Goal: Task Accomplishment & Management: Use online tool/utility

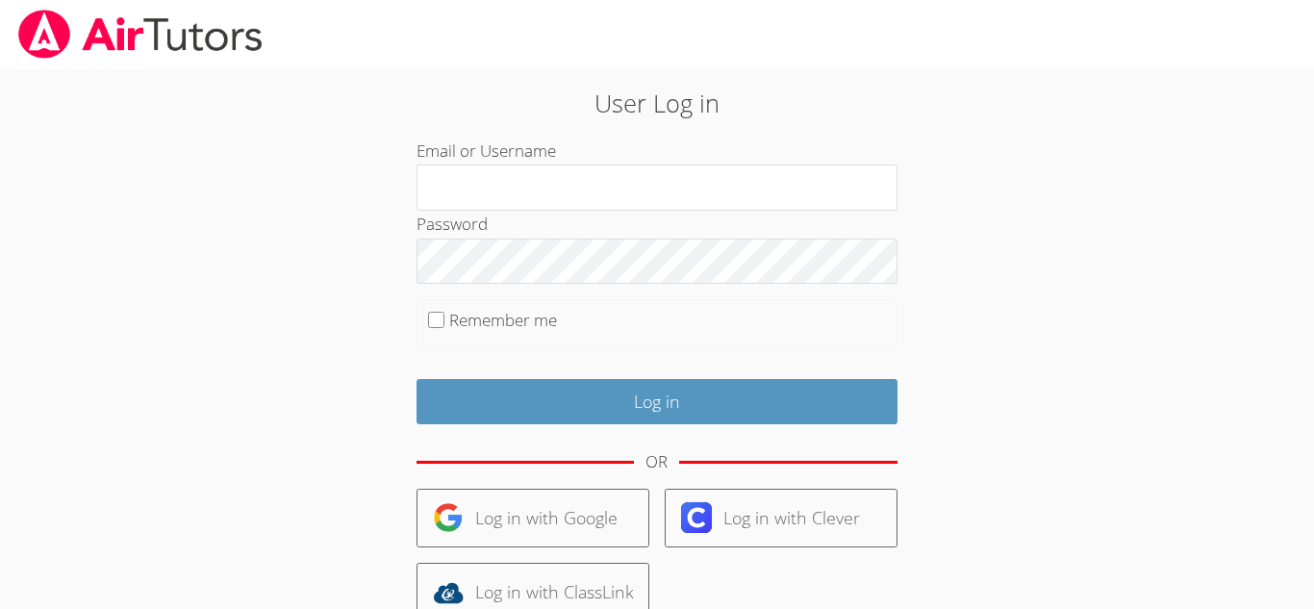
click at [1045, 147] on div "User Log in Email or Username Password Remember me Log in OR Log in with Google…" at bounding box center [657, 408] width 986 height 678
click at [1101, 43] on div at bounding box center [657, 34] width 1314 height 69
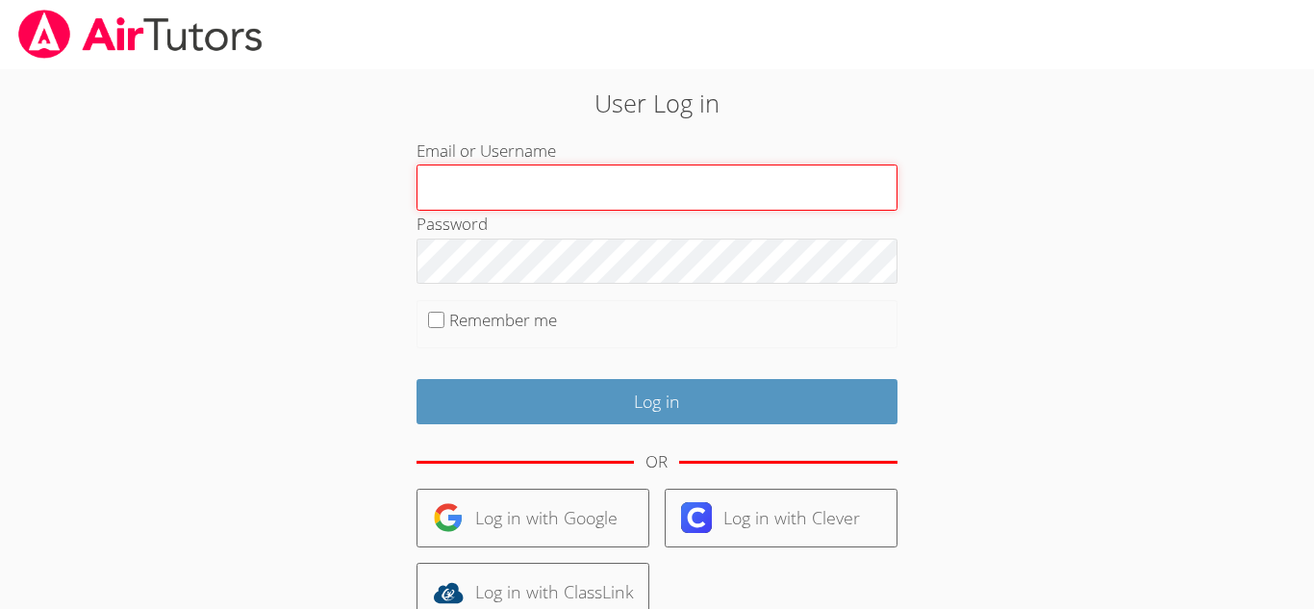
click at [609, 179] on input "Email or Username" at bounding box center [656, 187] width 481 height 46
type input "j.juarez19@lodiusd.org"
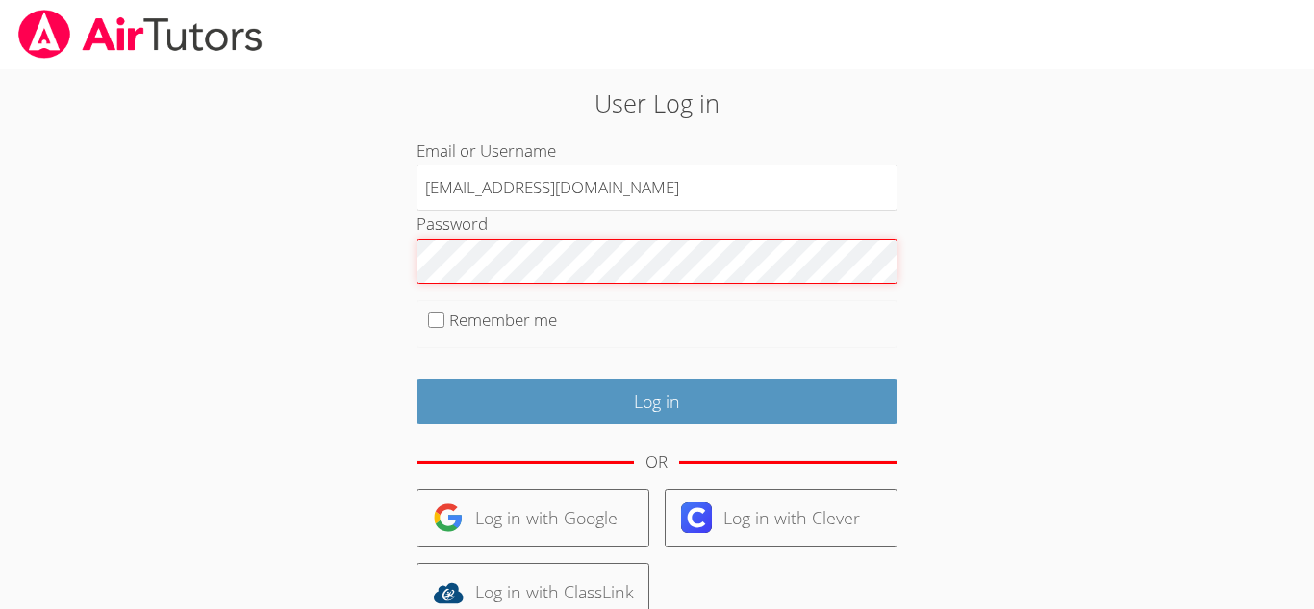
click at [416, 379] on input "Log in" at bounding box center [656, 401] width 481 height 45
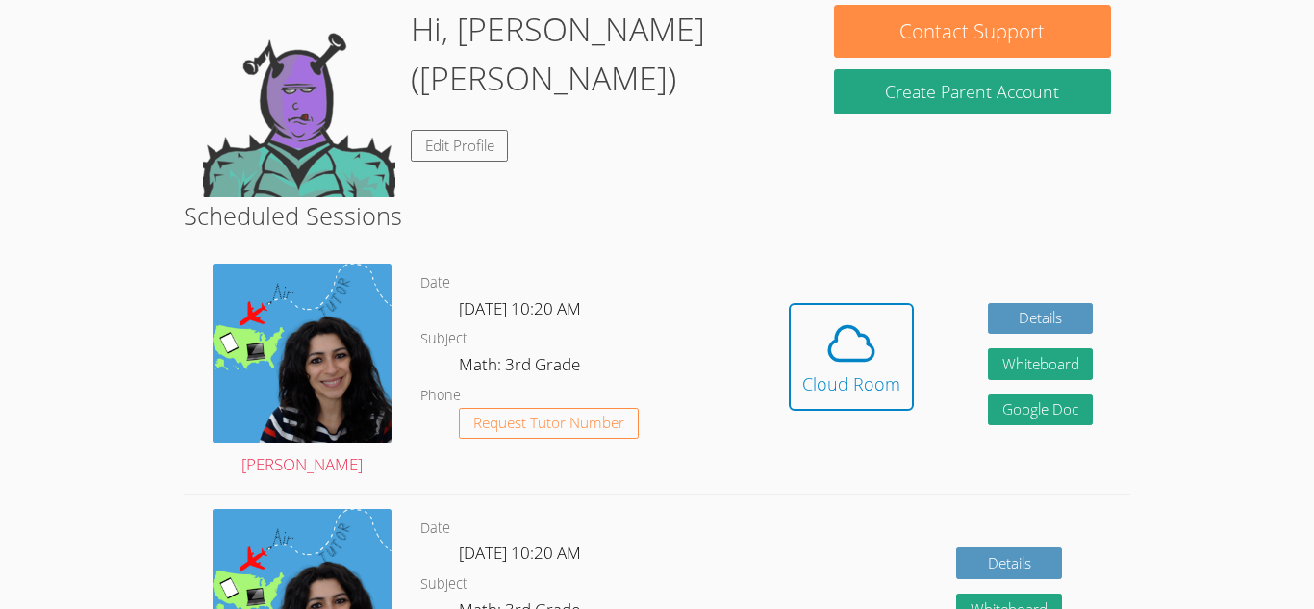
scroll to position [346, 0]
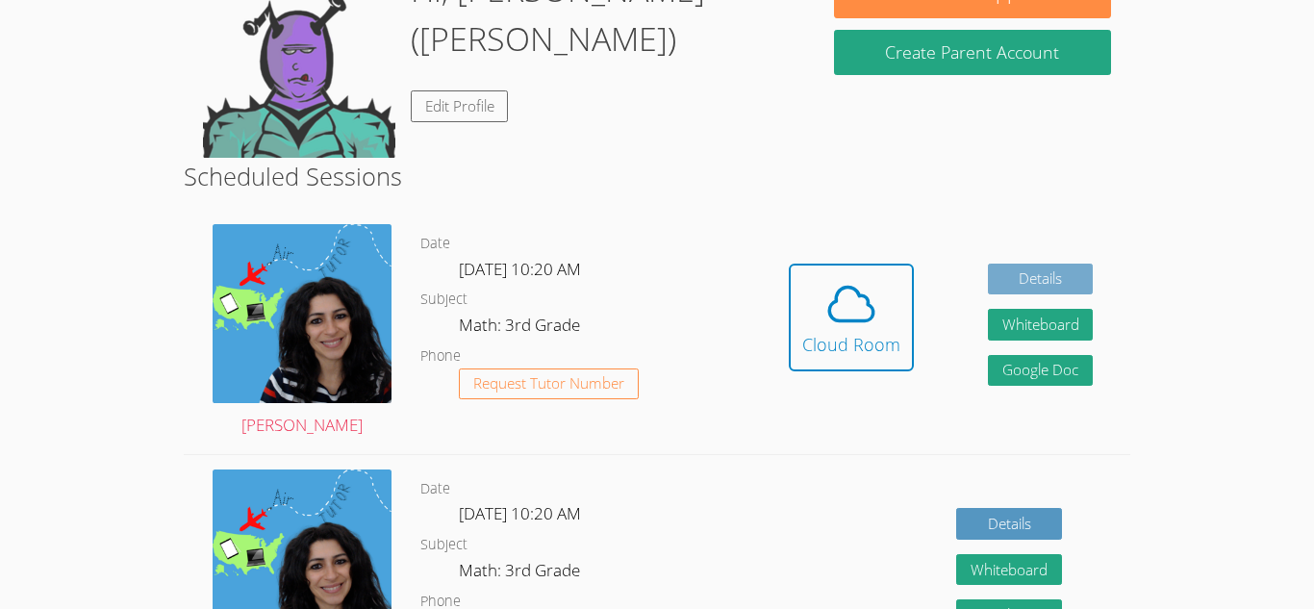
click at [1038, 268] on link "Details" at bounding box center [1041, 280] width 106 height 32
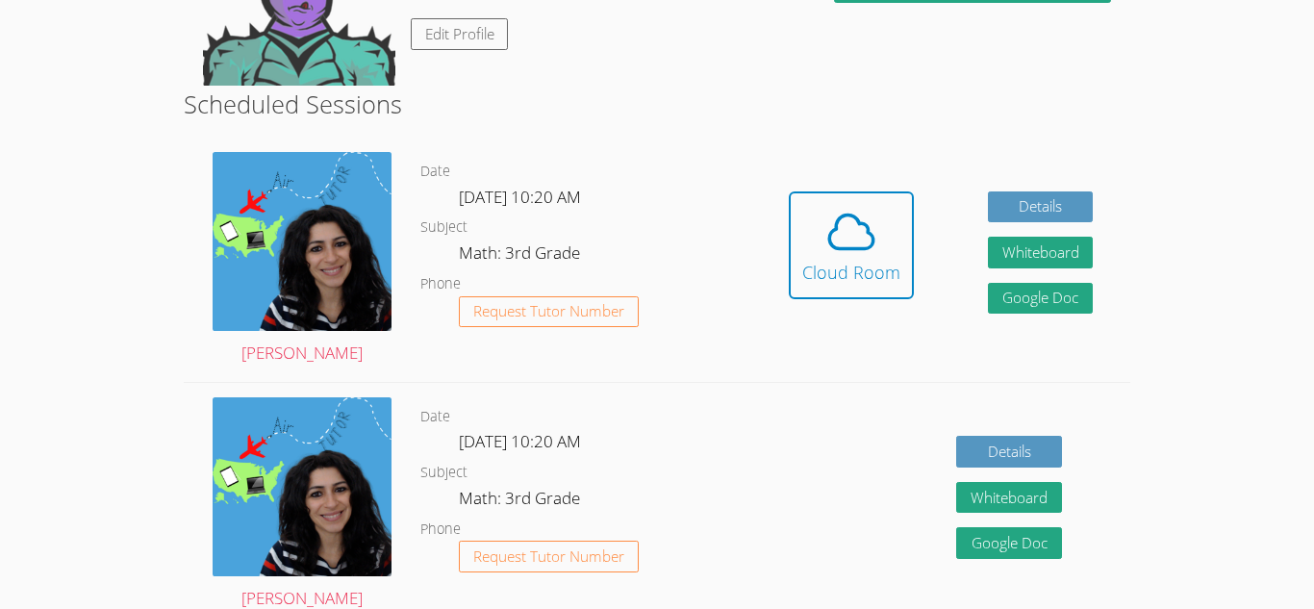
scroll to position [423, 0]
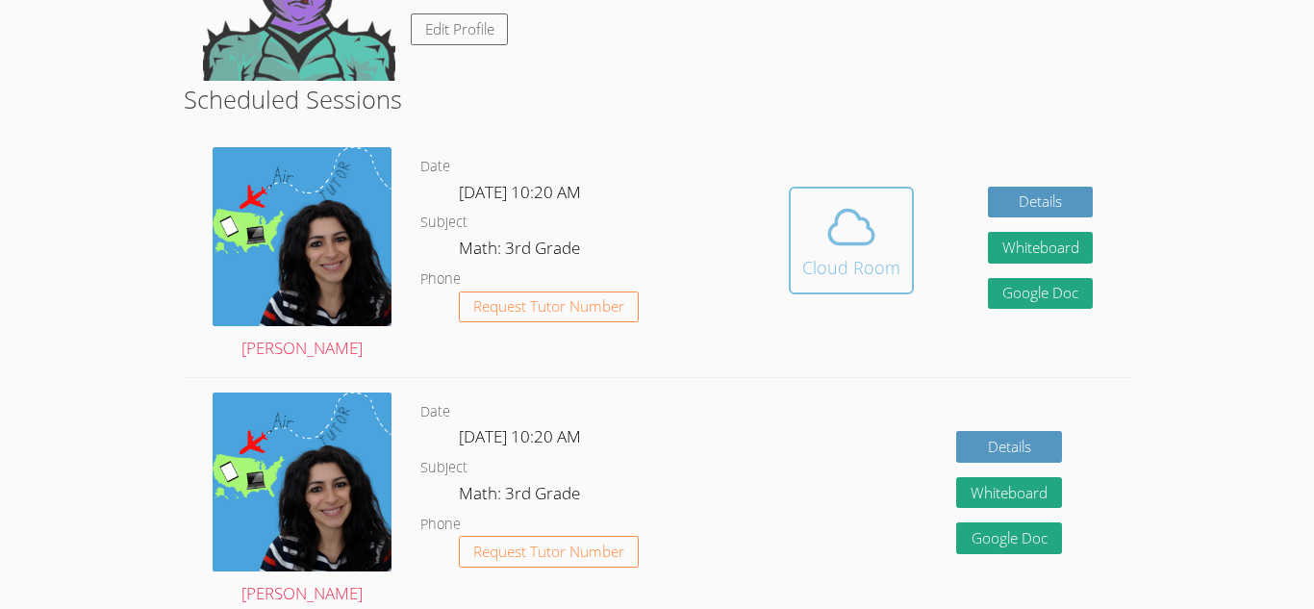
click at [857, 289] on button "Cloud Room" at bounding box center [851, 241] width 125 height 108
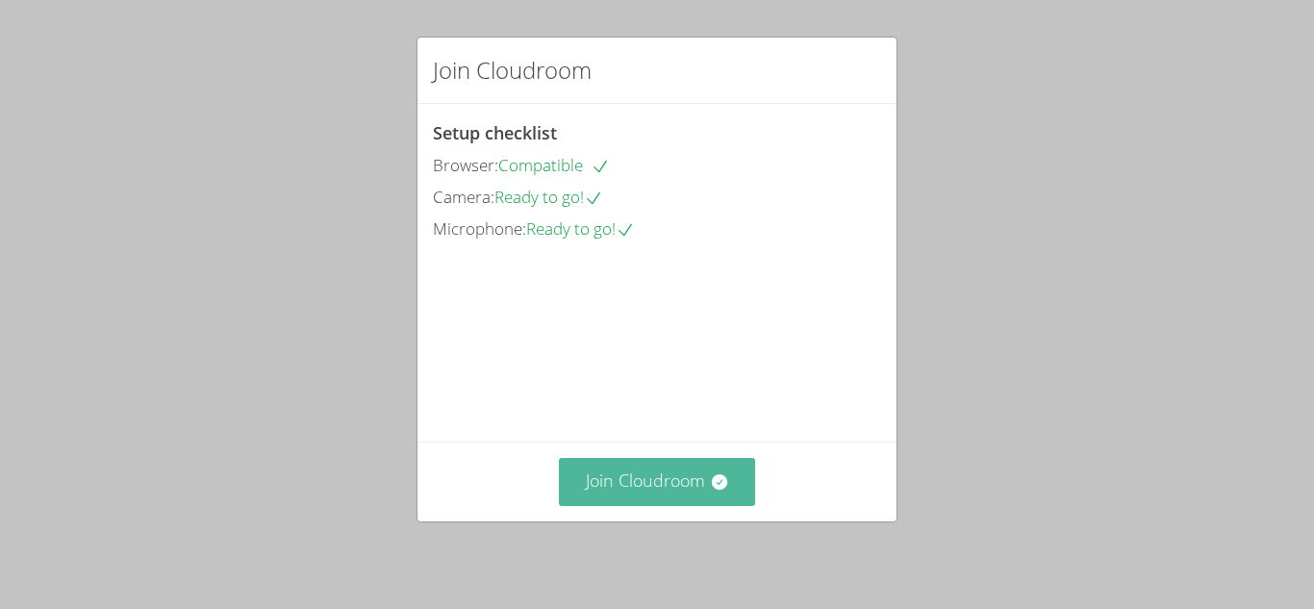
click at [643, 472] on button "Join Cloudroom" at bounding box center [657, 481] width 197 height 47
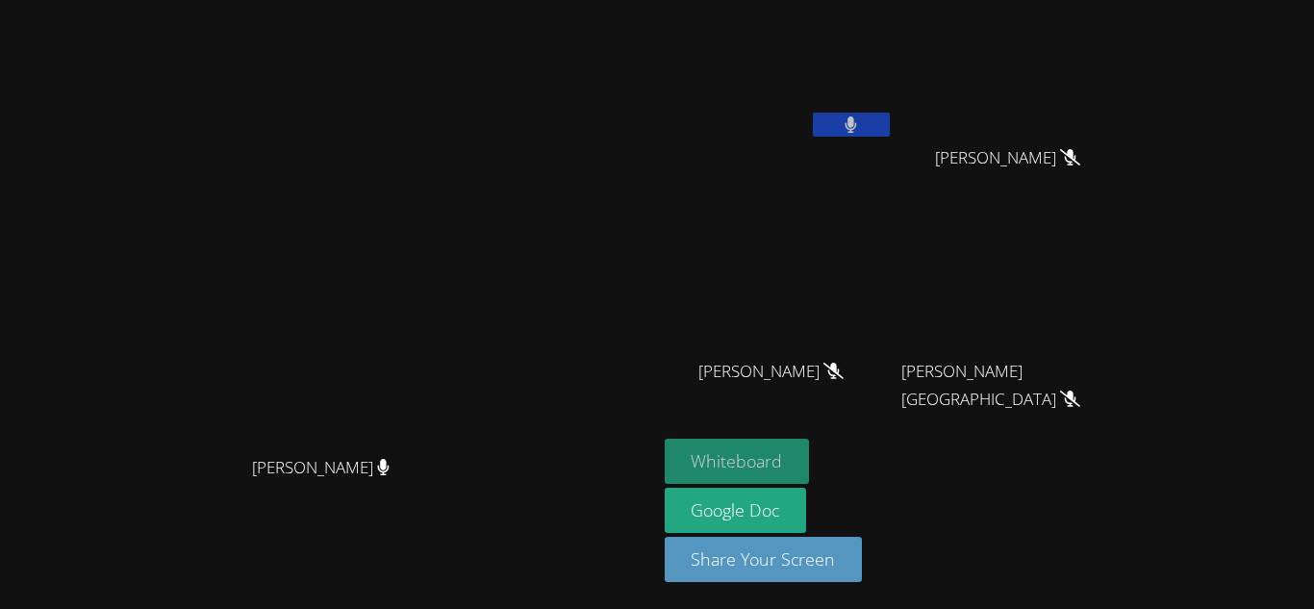
click at [810, 446] on button "Whiteboard" at bounding box center [737, 461] width 145 height 45
